Goal: Transaction & Acquisition: Subscribe to service/newsletter

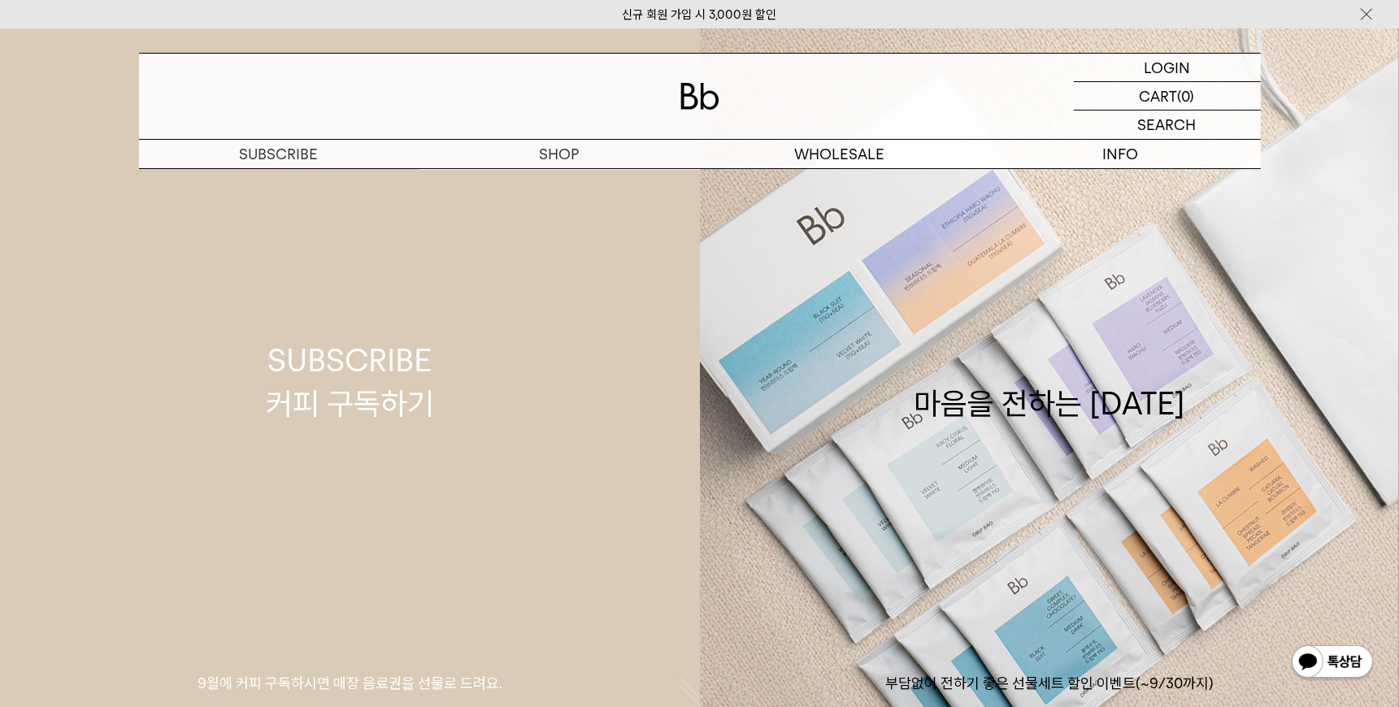
click at [556, 174] on link "SUBSCRIBE 커피 구독하기 9월에 커피 구독하시면 매장 음료권을 선물로 드려요." at bounding box center [350, 381] width 700 height 707
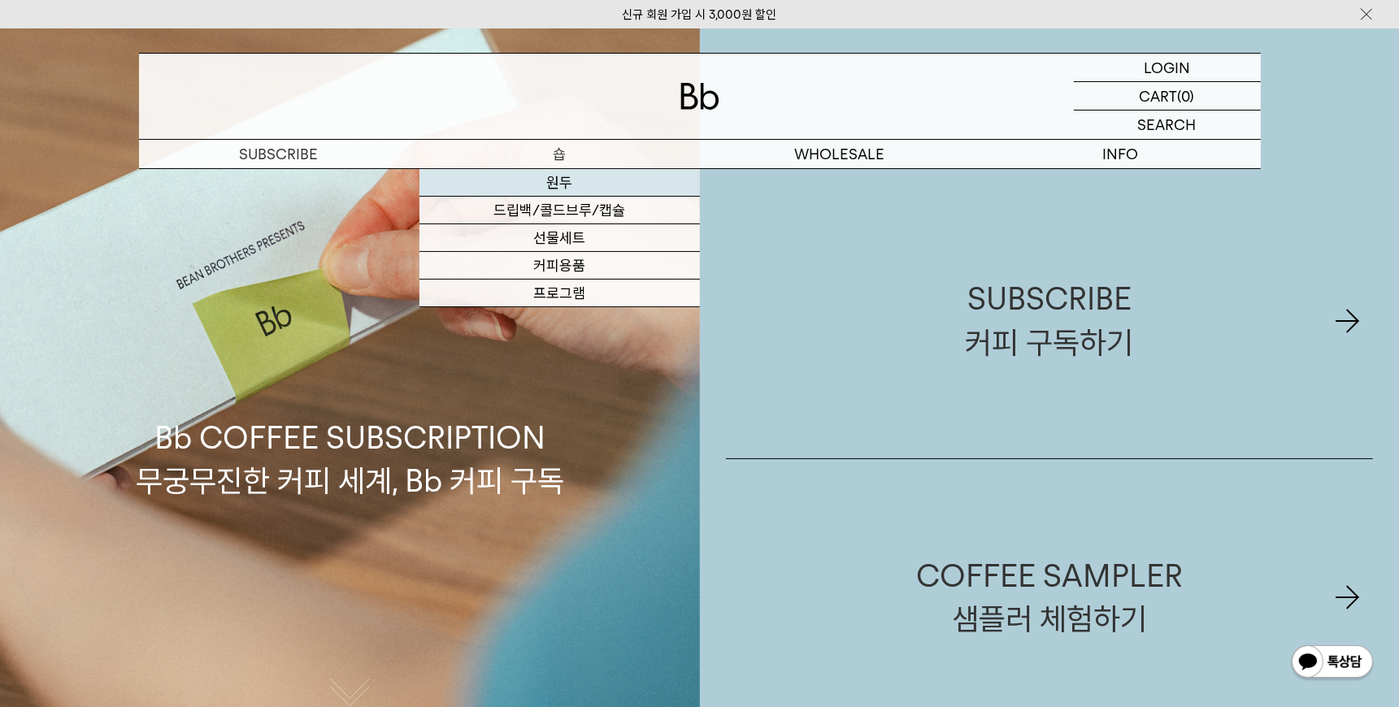
click at [556, 174] on link "원두" at bounding box center [559, 183] width 280 height 28
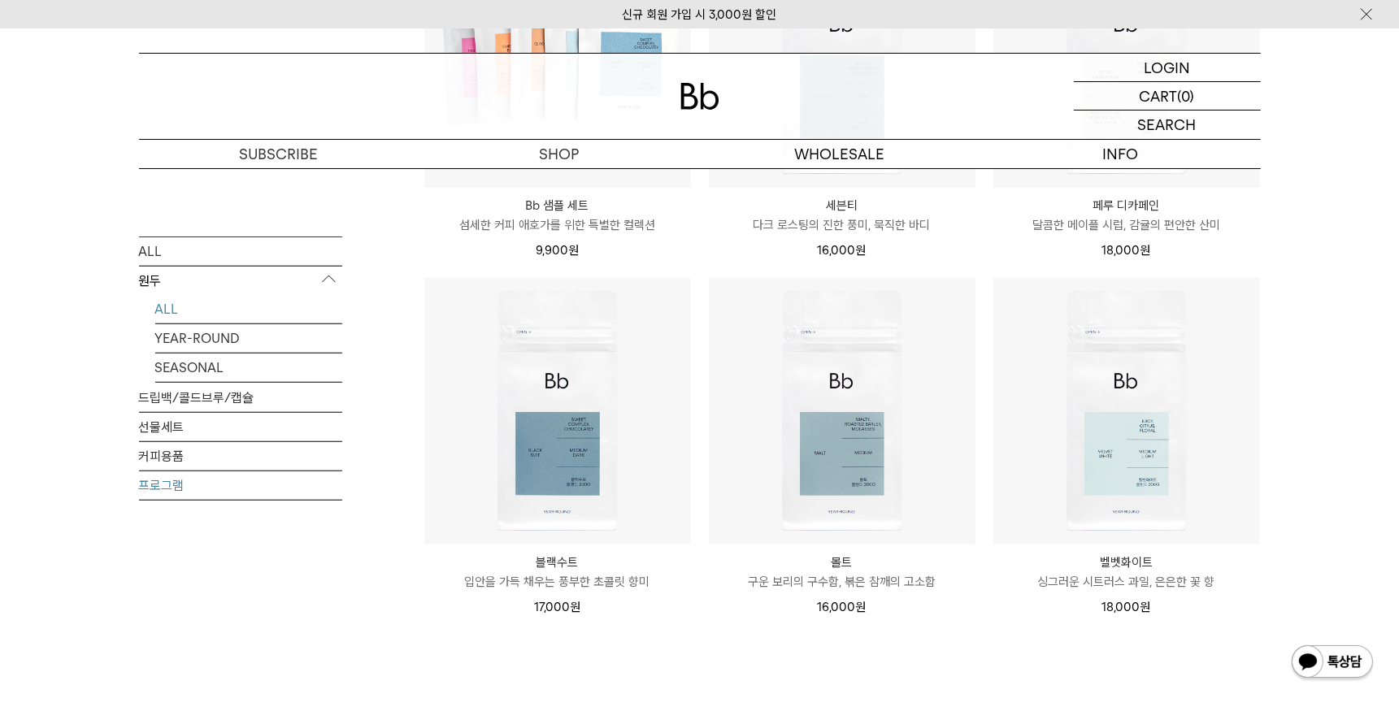
scroll to position [1115, 0]
click at [190, 427] on link "선물세트" at bounding box center [240, 426] width 203 height 28
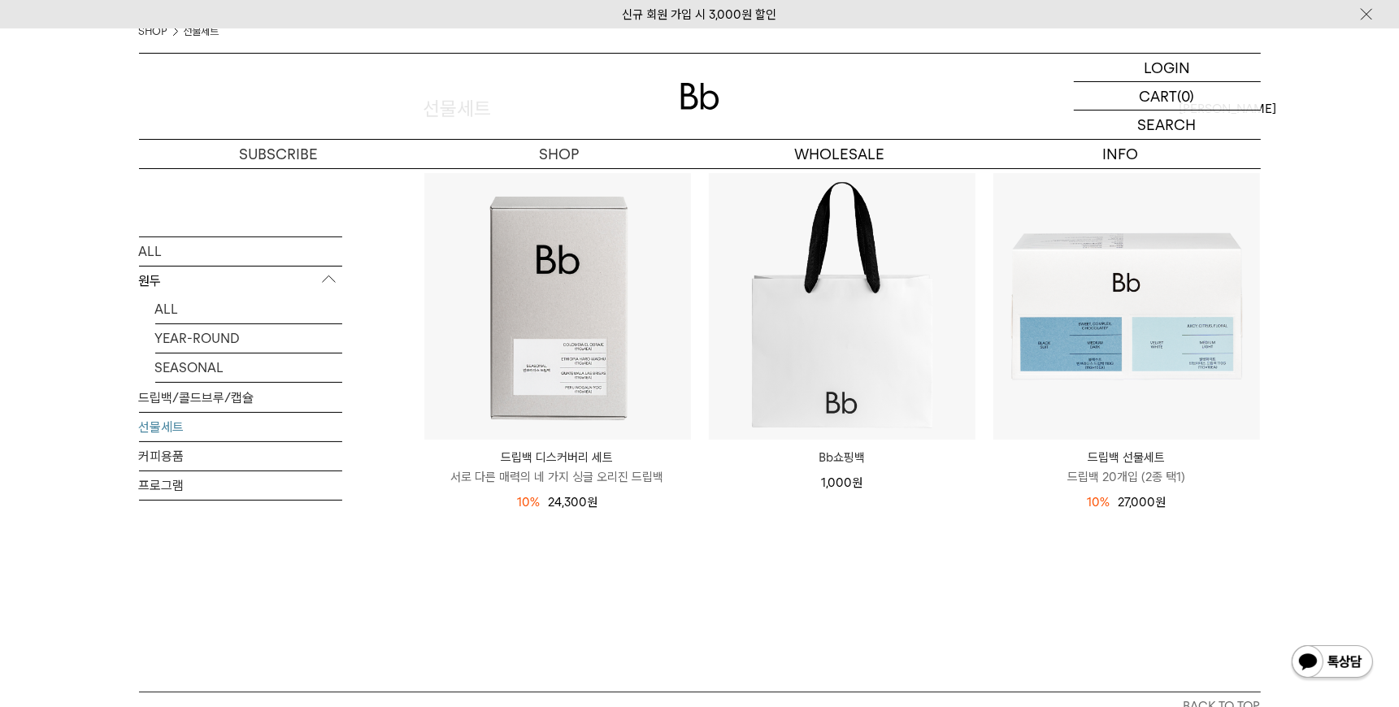
scroll to position [151, 0]
click at [210, 341] on link "YEAR-ROUND" at bounding box center [248, 337] width 187 height 28
